Goal: Task Accomplishment & Management: Manage account settings

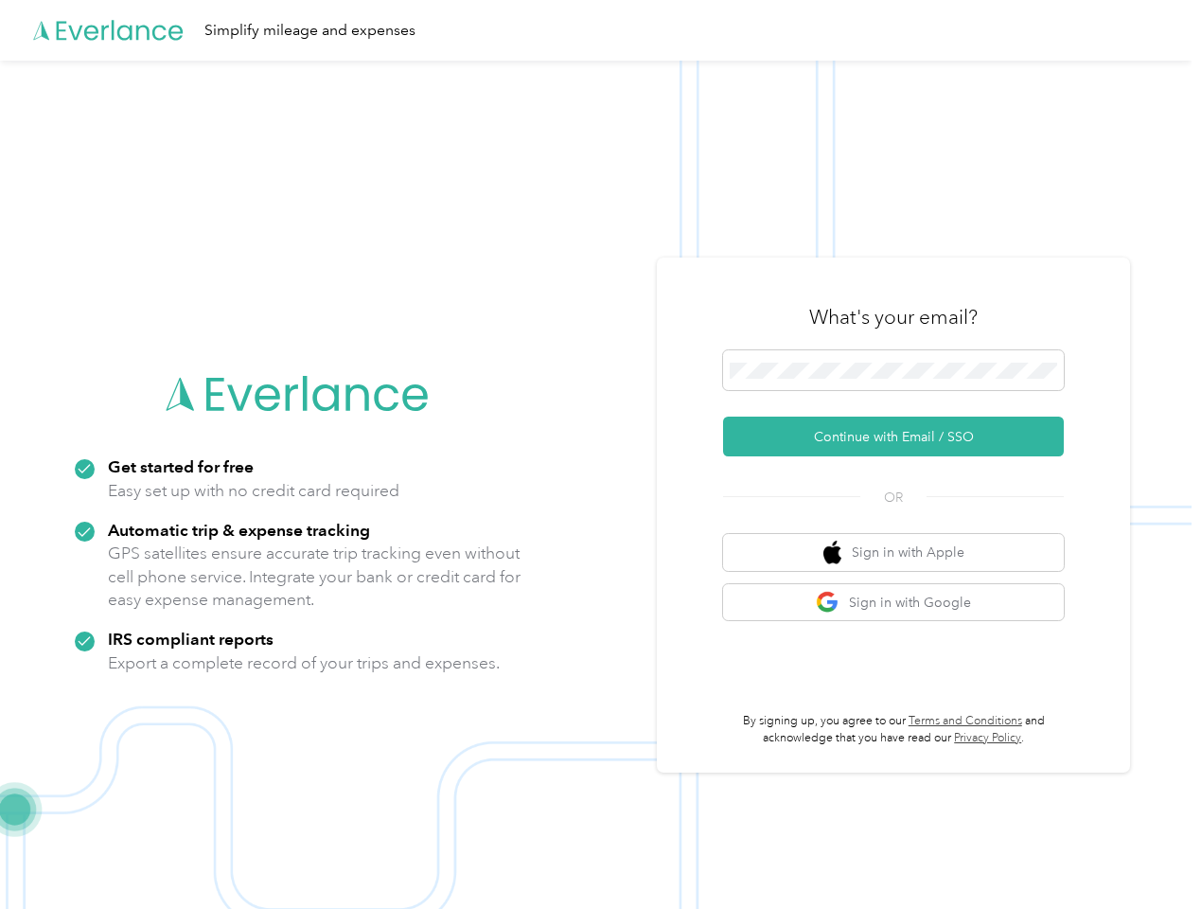
click at [600, 454] on img at bounding box center [596, 515] width 1192 height 909
click at [600, 30] on div "Simplify mileage and expenses" at bounding box center [596, 30] width 1192 height 61
click at [901, 436] on button "Continue with Email / SSO" at bounding box center [893, 436] width 341 height 40
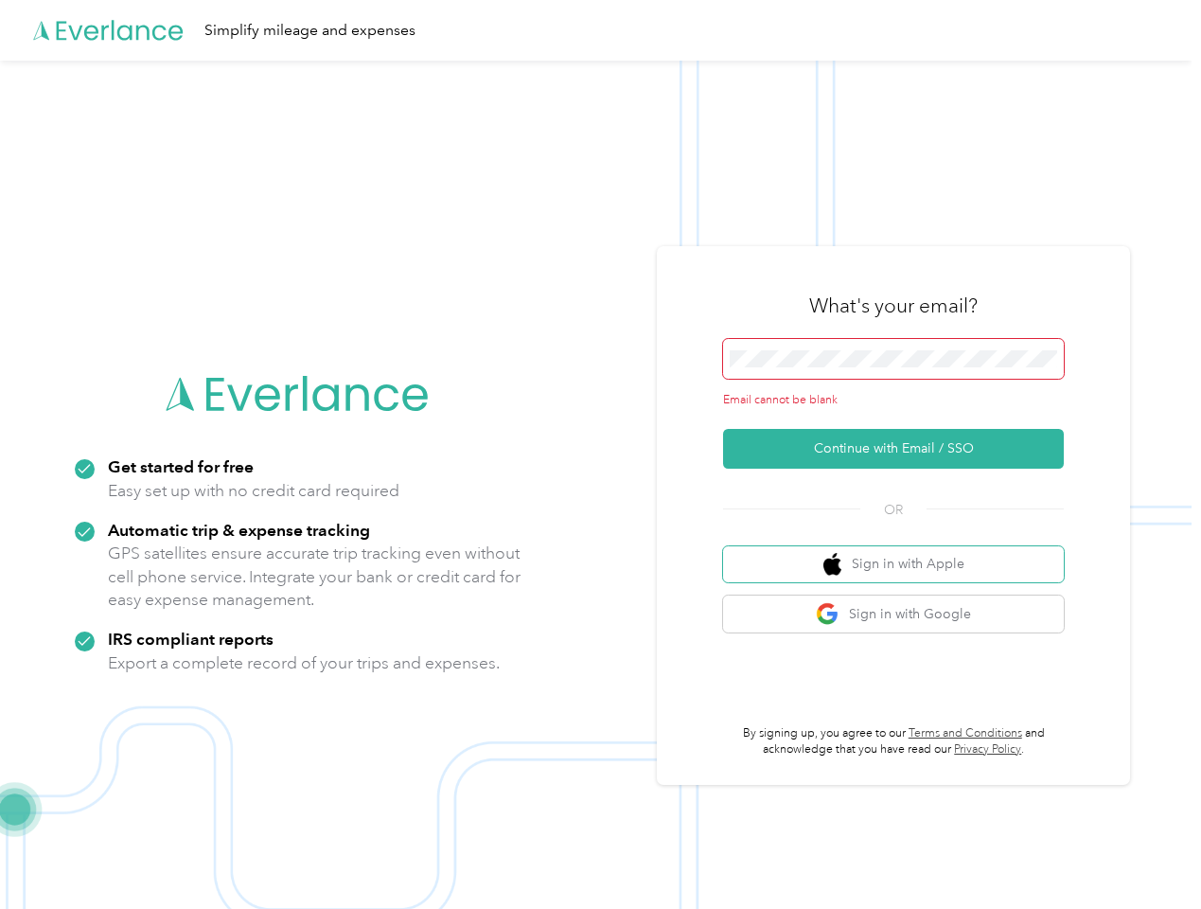
click at [901, 552] on button "Sign in with Apple" at bounding box center [893, 564] width 341 height 37
click at [901, 602] on button "Sign in with Google" at bounding box center [893, 613] width 341 height 37
